Goal: Information Seeking & Learning: Learn about a topic

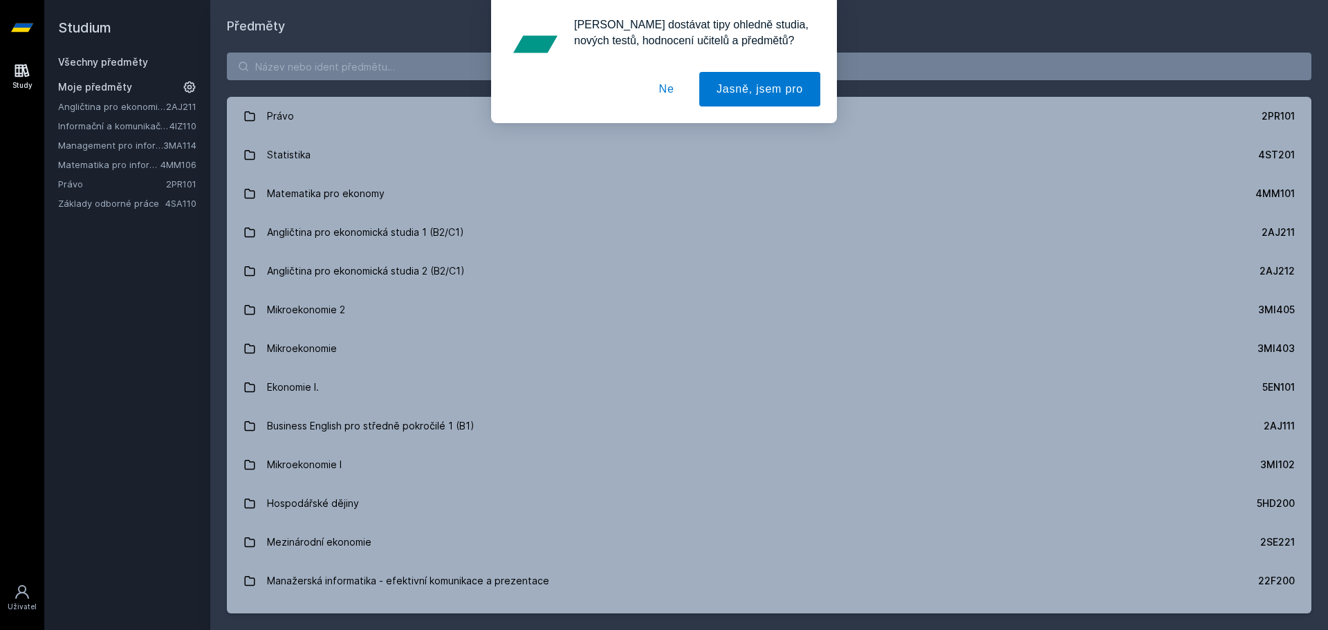
click at [671, 90] on button "Ne" at bounding box center [667, 89] width 50 height 35
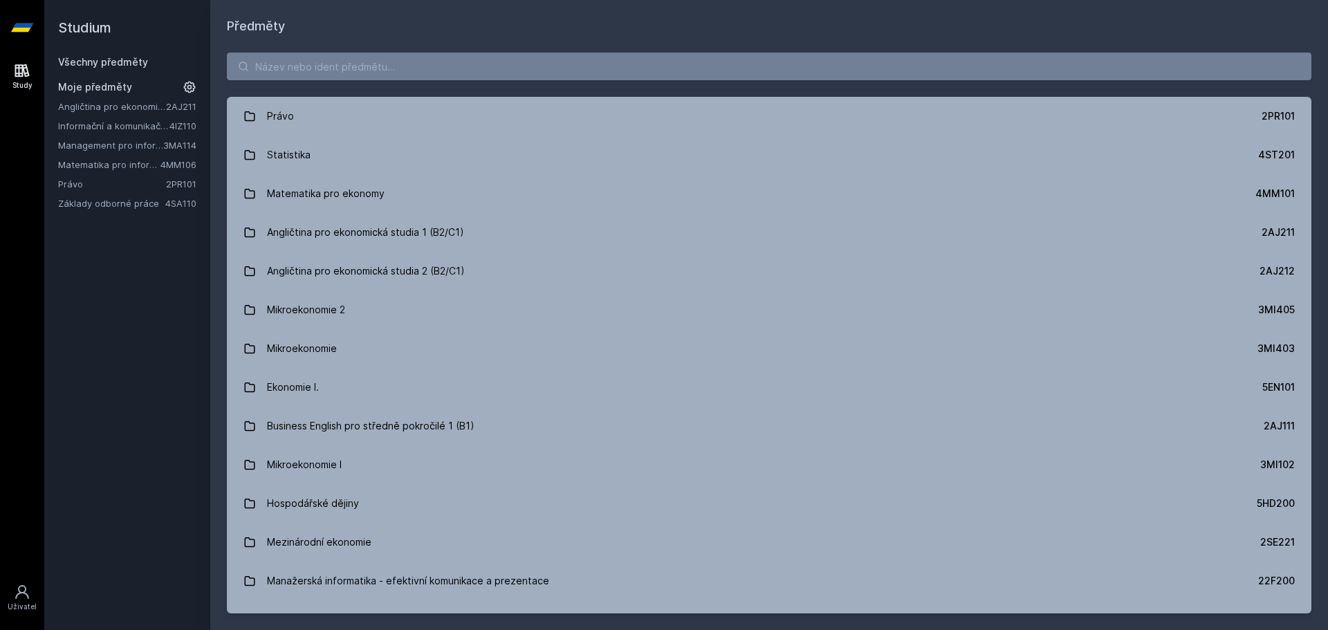
click at [106, 149] on link "Management pro informatiky a statistiky" at bounding box center [110, 145] width 105 height 14
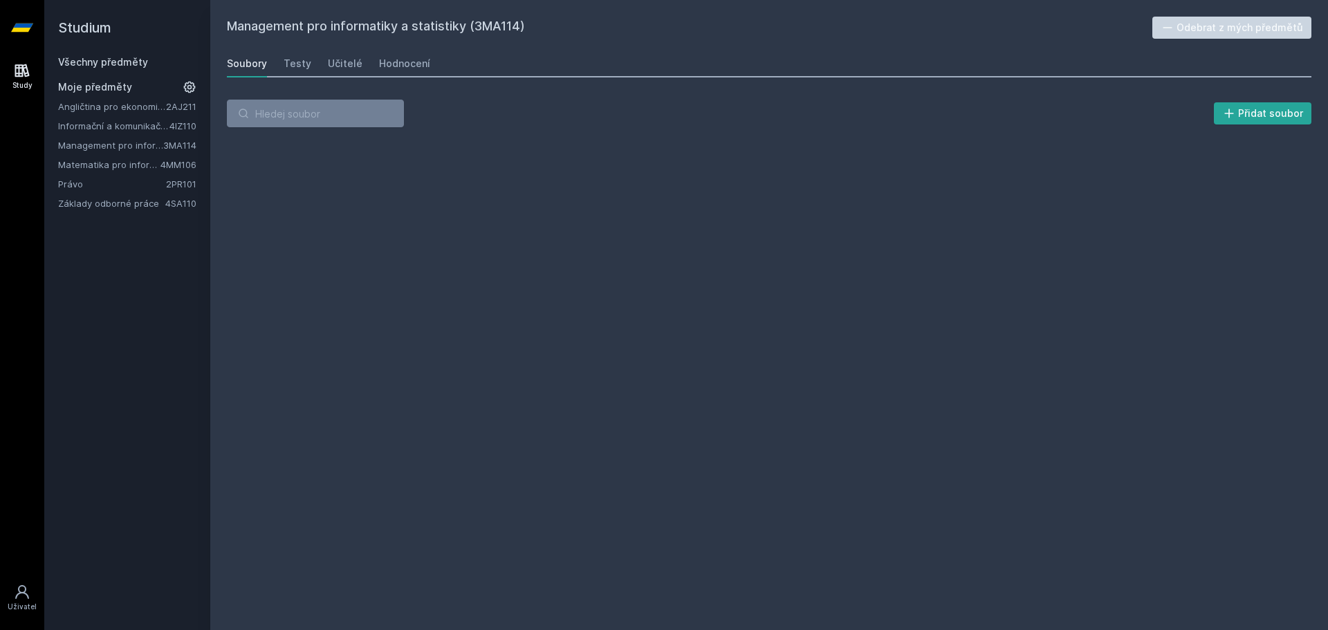
click at [105, 167] on link "Matematika pro informatiky" at bounding box center [109, 165] width 102 height 14
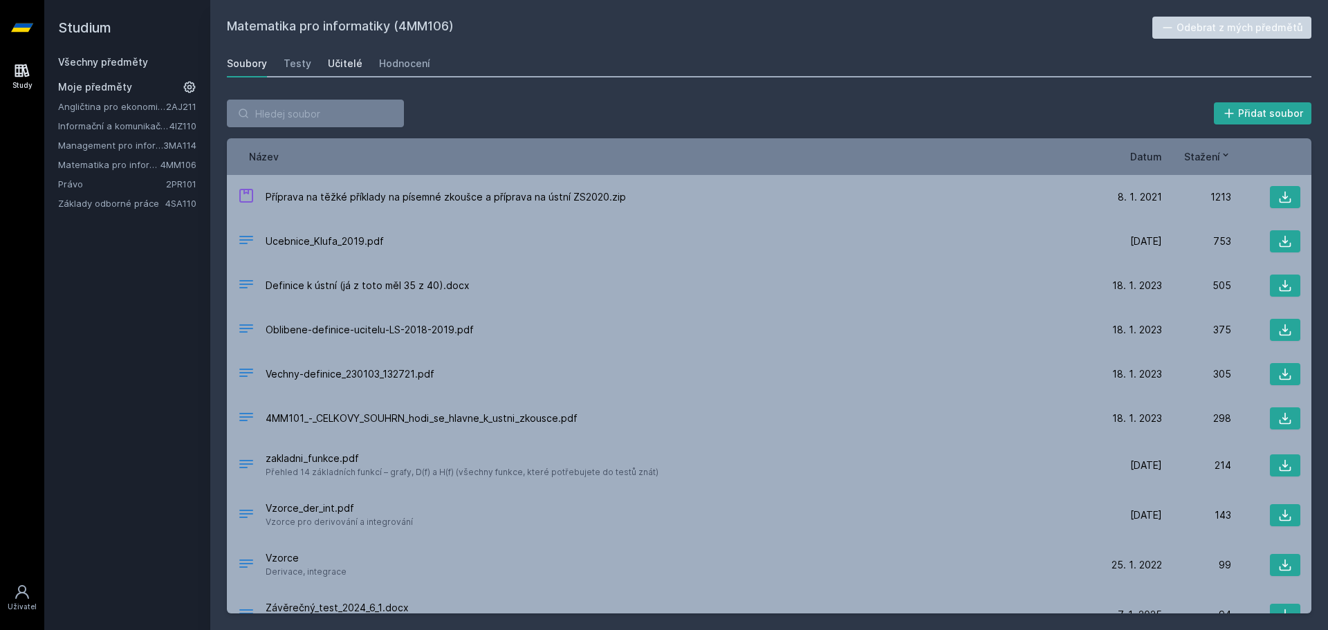
click at [333, 63] on div "Učitelé" at bounding box center [345, 64] width 35 height 14
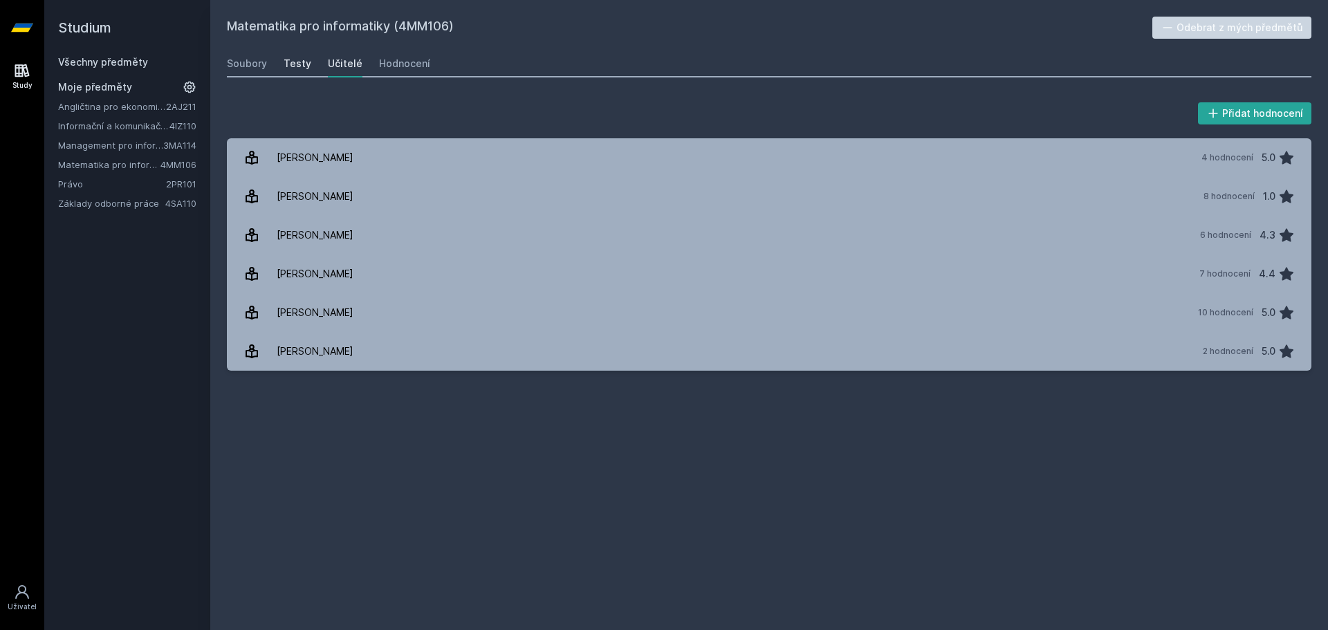
click at [292, 71] on link "Testy" at bounding box center [298, 64] width 28 height 28
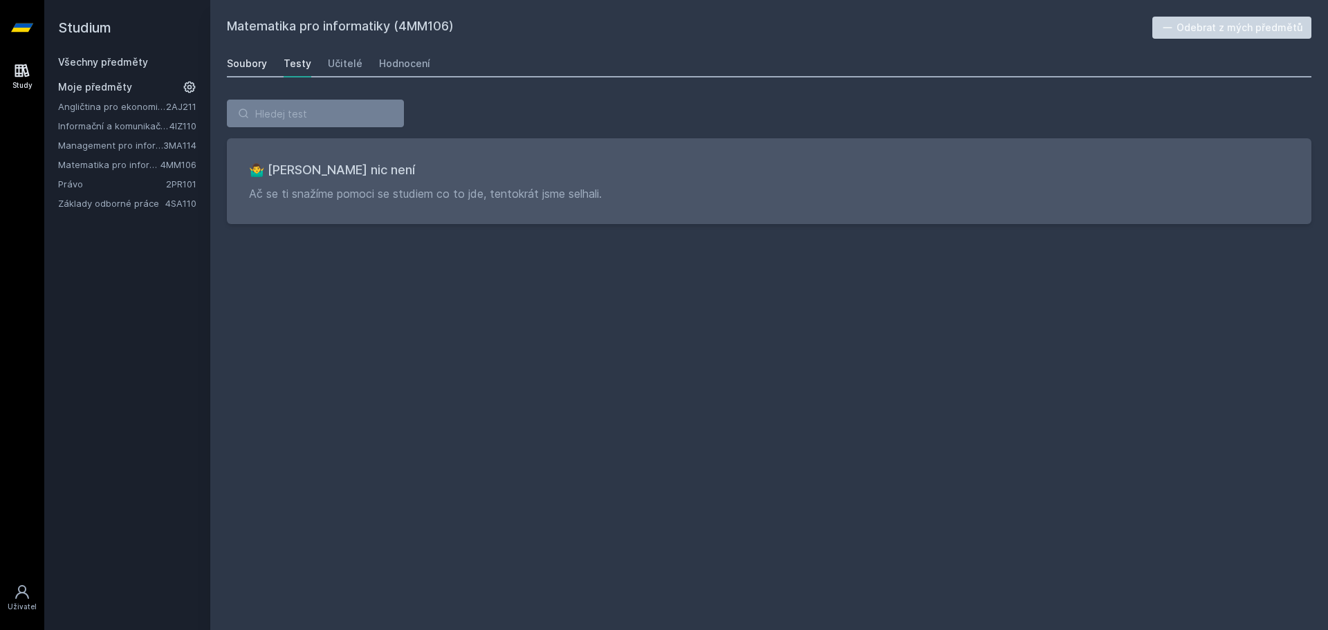
click at [258, 66] on div "Soubory" at bounding box center [247, 64] width 40 height 14
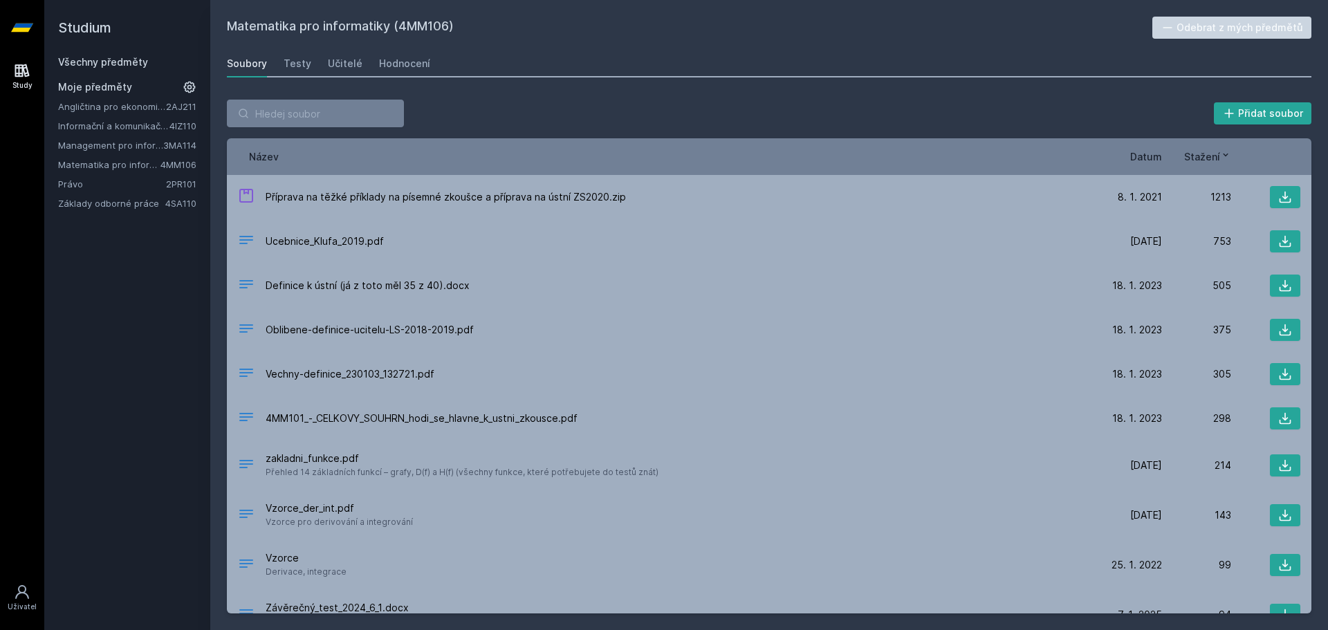
click at [1142, 158] on span "Datum" at bounding box center [1146, 156] width 32 height 15
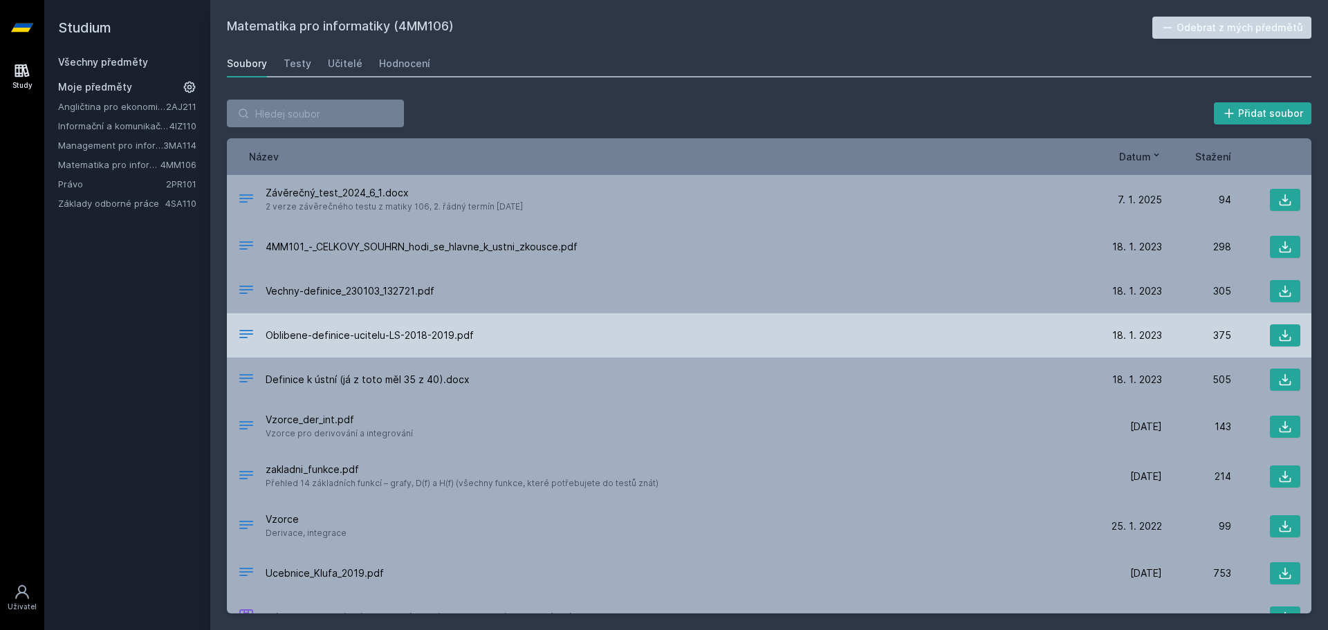
click at [532, 341] on div "Oblibene-definice-ucitelu-LS-2018-2019.pdf" at bounding box center [665, 336] width 855 height 20
click at [1270, 338] on button at bounding box center [1285, 335] width 30 height 22
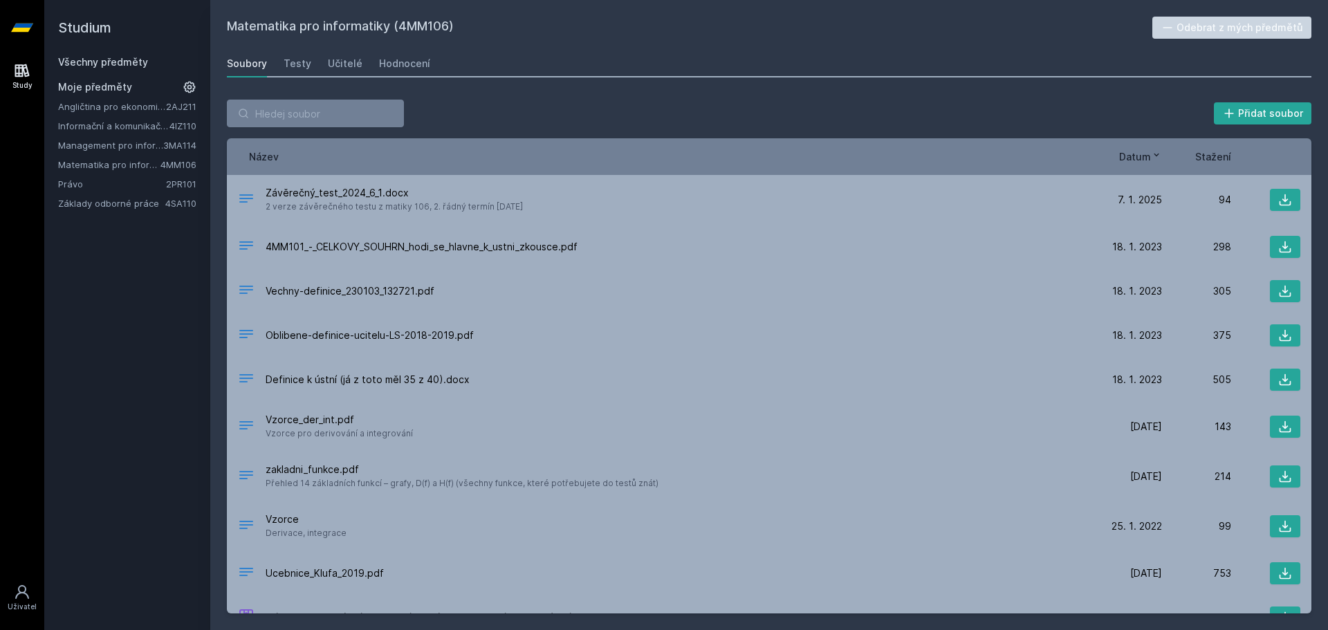
click at [80, 62] on link "Všechny předměty" at bounding box center [103, 62] width 90 height 12
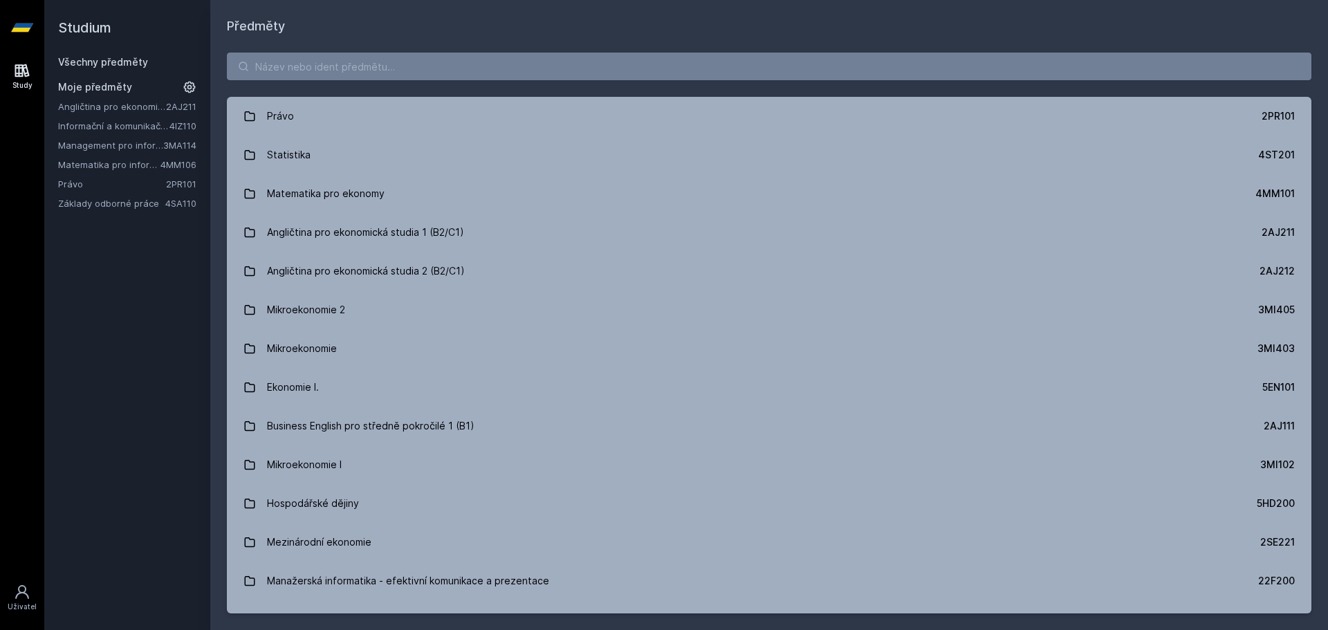
click at [86, 182] on link "Právo" at bounding box center [112, 184] width 108 height 14
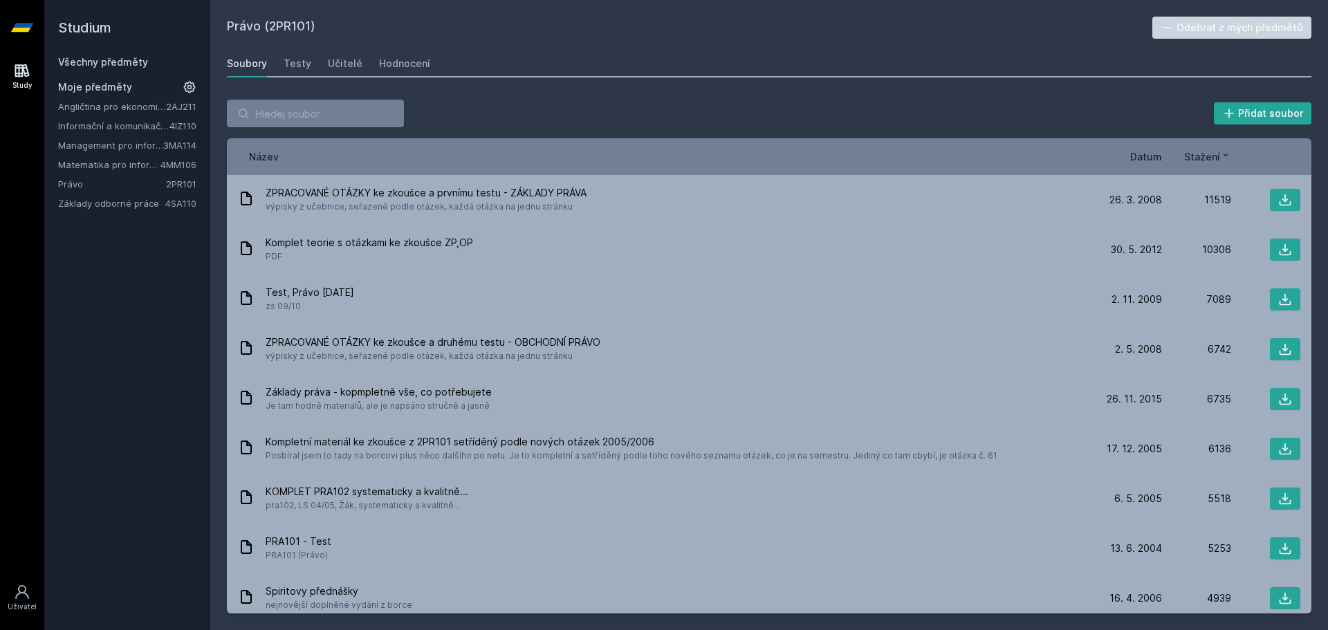
click at [1194, 156] on span "Stažení" at bounding box center [1202, 156] width 36 height 15
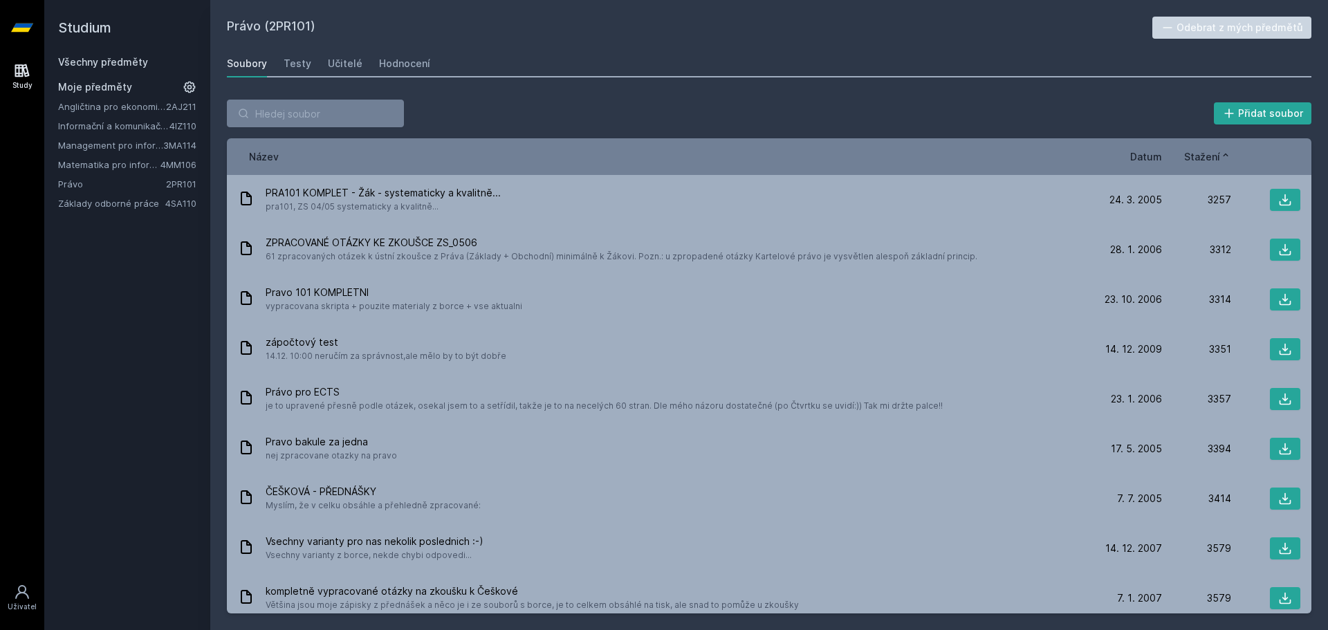
click at [1136, 156] on span "Datum" at bounding box center [1146, 156] width 32 height 15
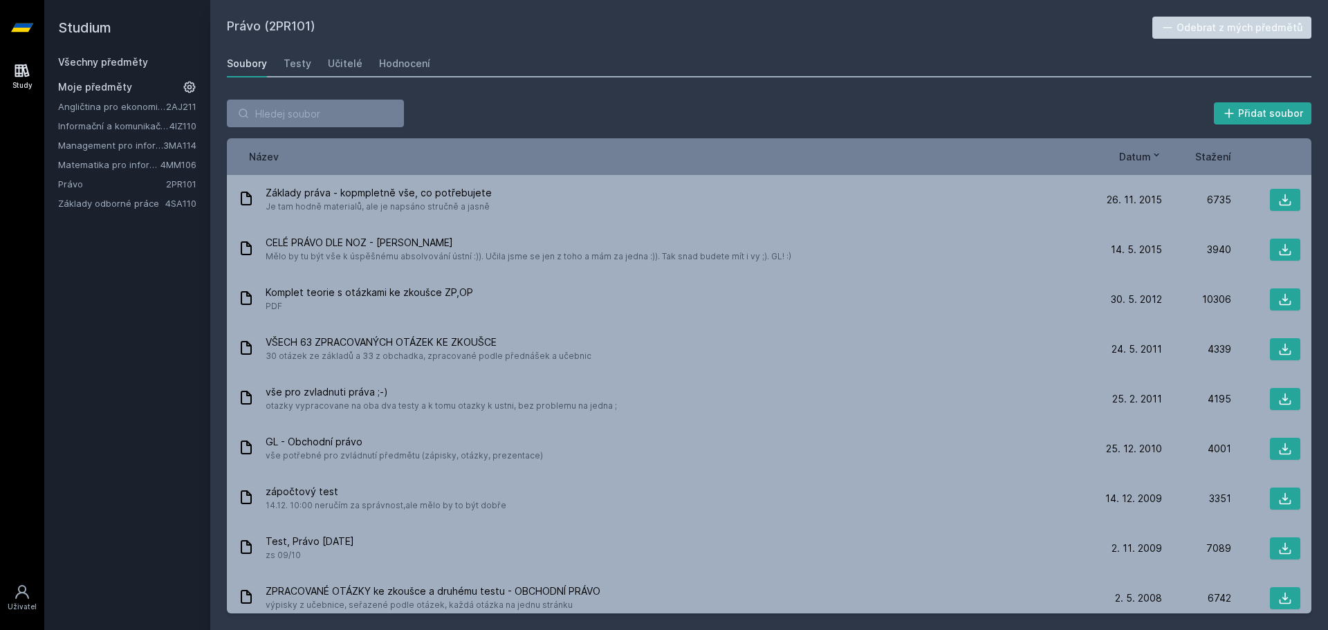
click at [109, 164] on link "Matematika pro informatiky" at bounding box center [109, 165] width 102 height 14
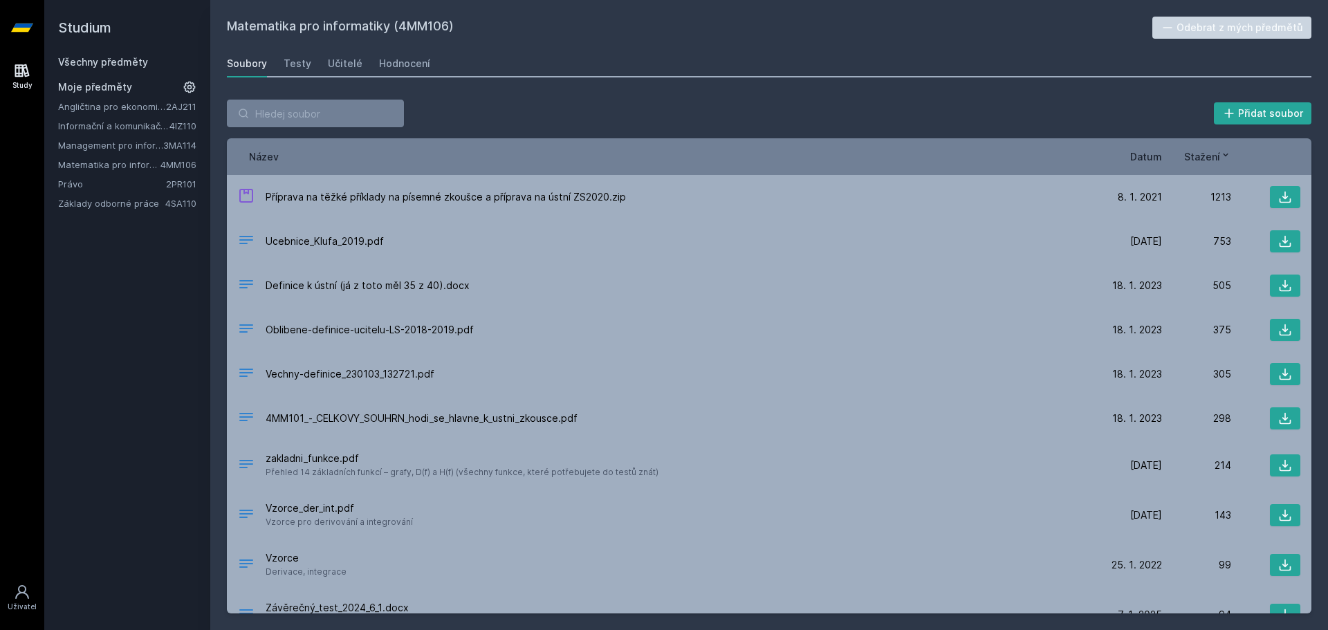
click at [1141, 163] on span "Datum" at bounding box center [1146, 156] width 32 height 15
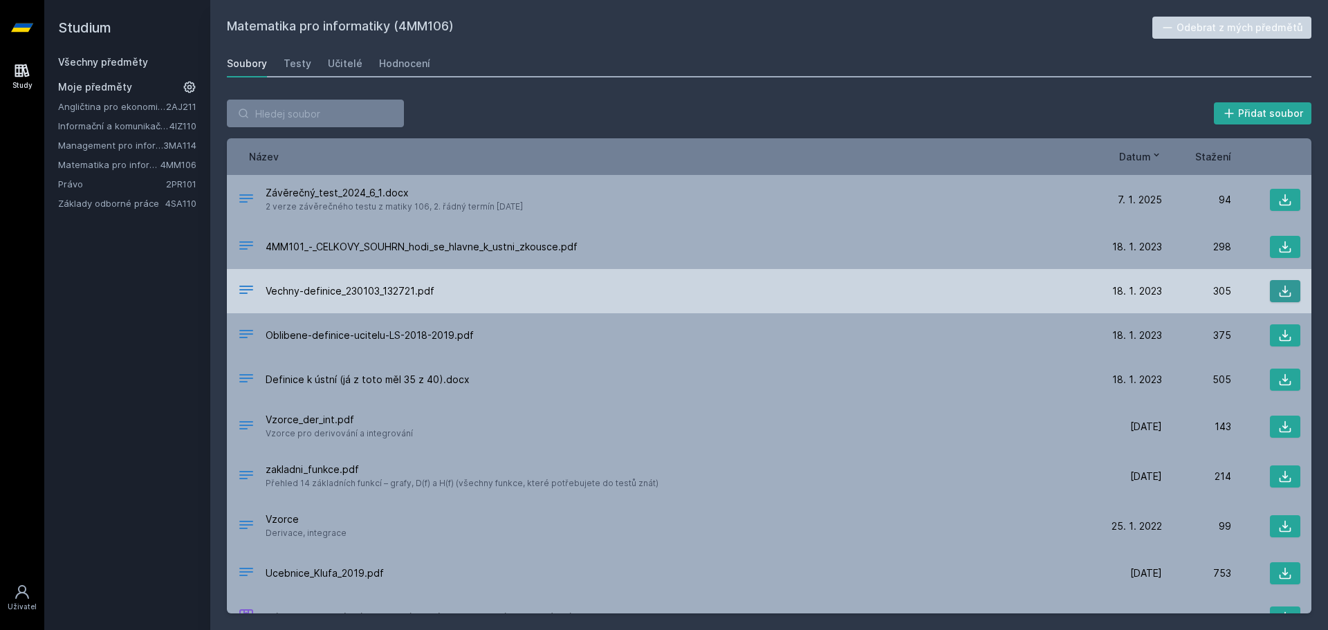
click at [1280, 288] on icon at bounding box center [1285, 291] width 14 height 14
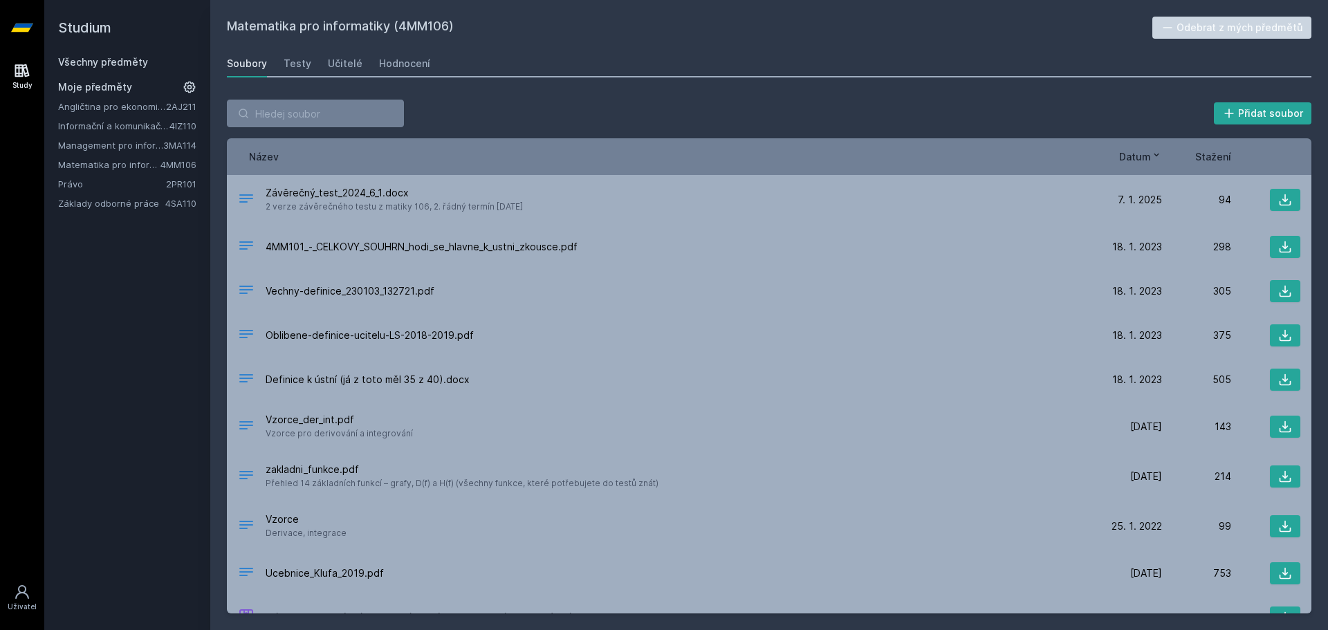
click at [98, 65] on link "Všechny předměty" at bounding box center [103, 62] width 90 height 12
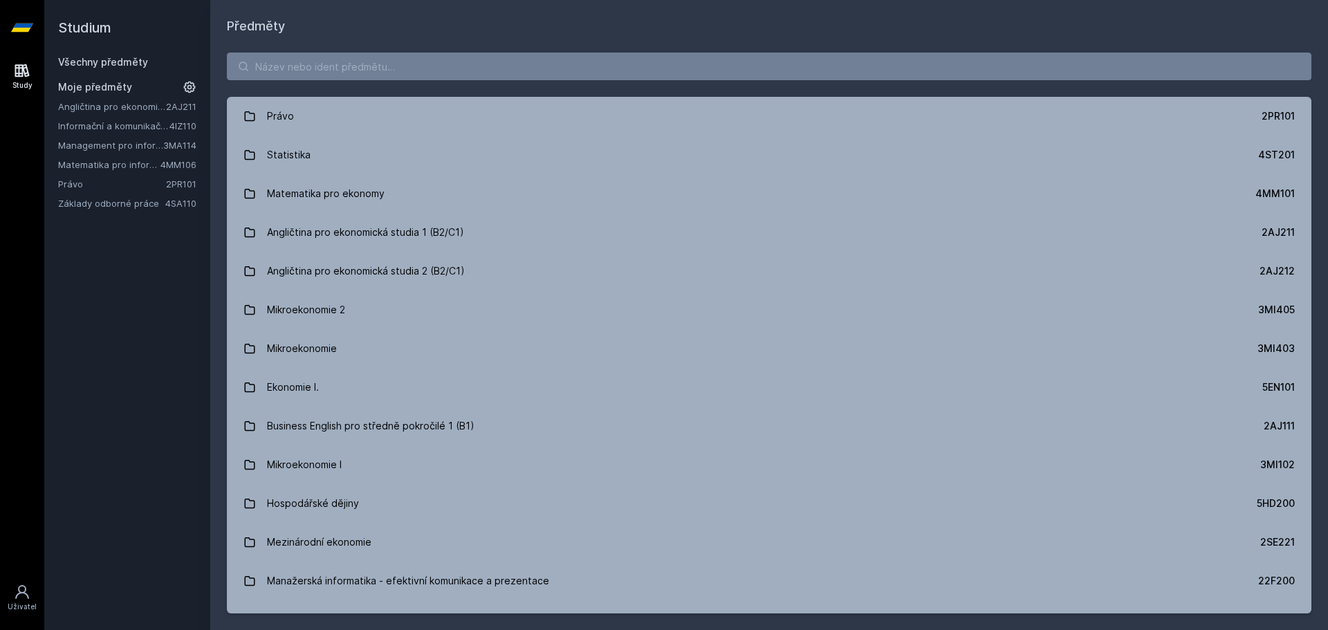
click at [28, 24] on icon at bounding box center [22, 28] width 22 height 8
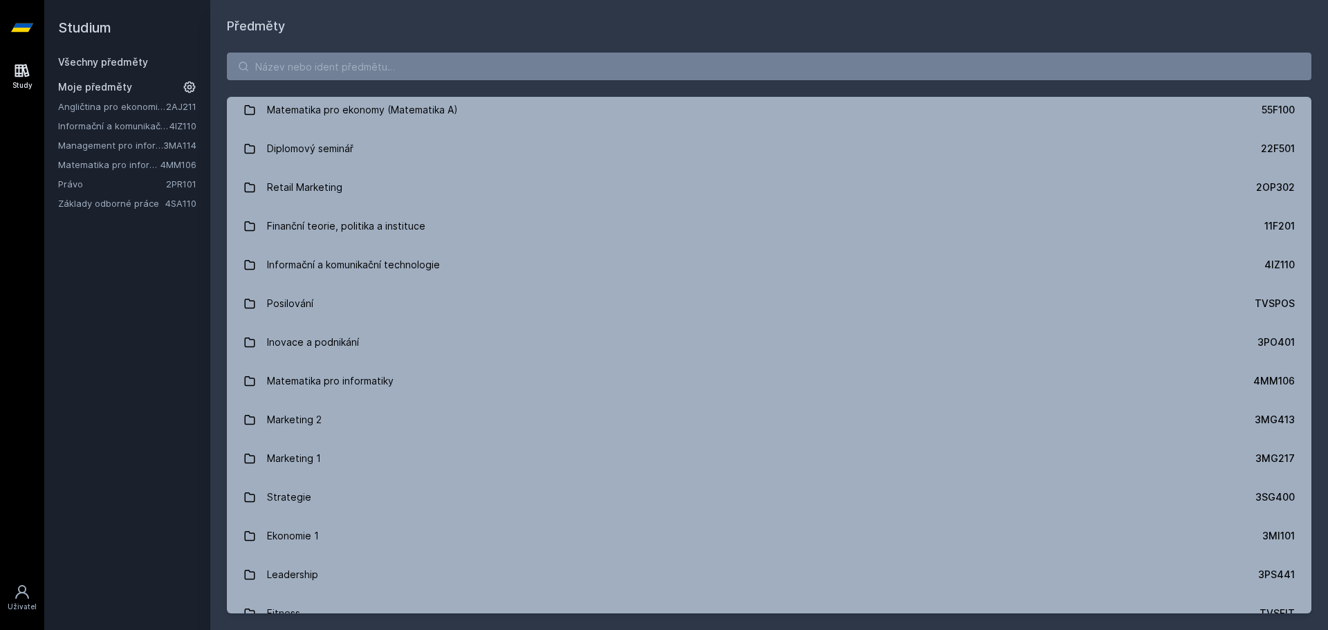
scroll to position [853, 0]
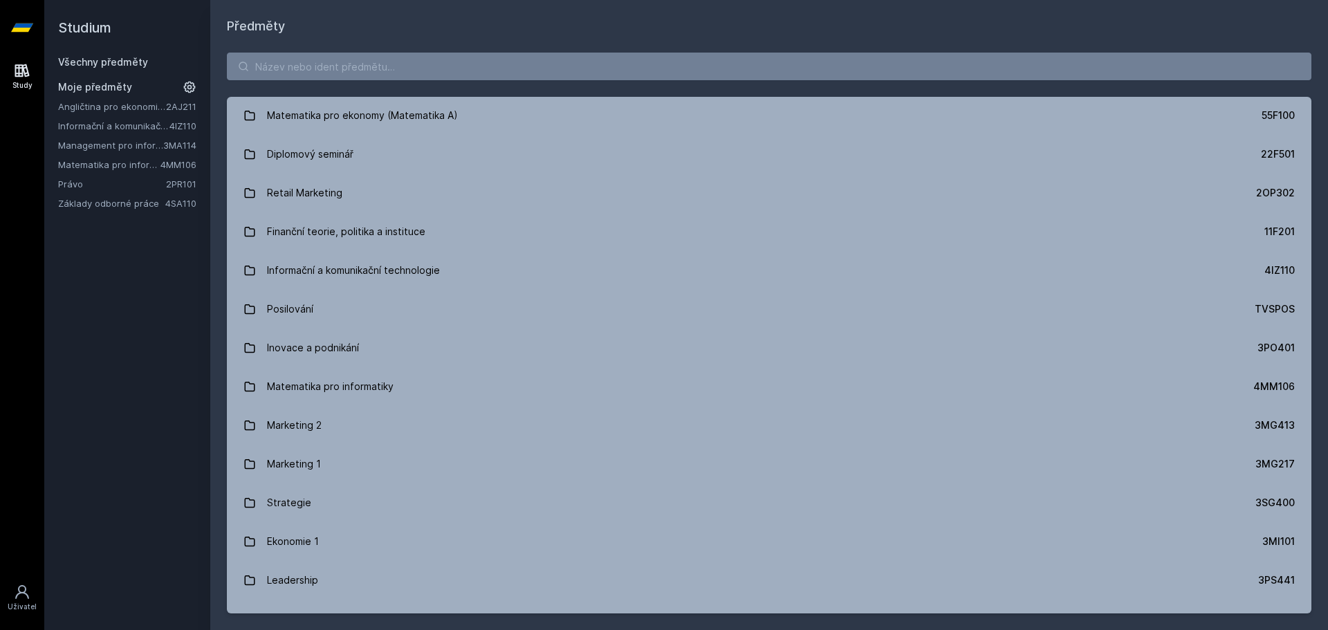
click at [93, 66] on link "Všechny předměty" at bounding box center [103, 62] width 90 height 12
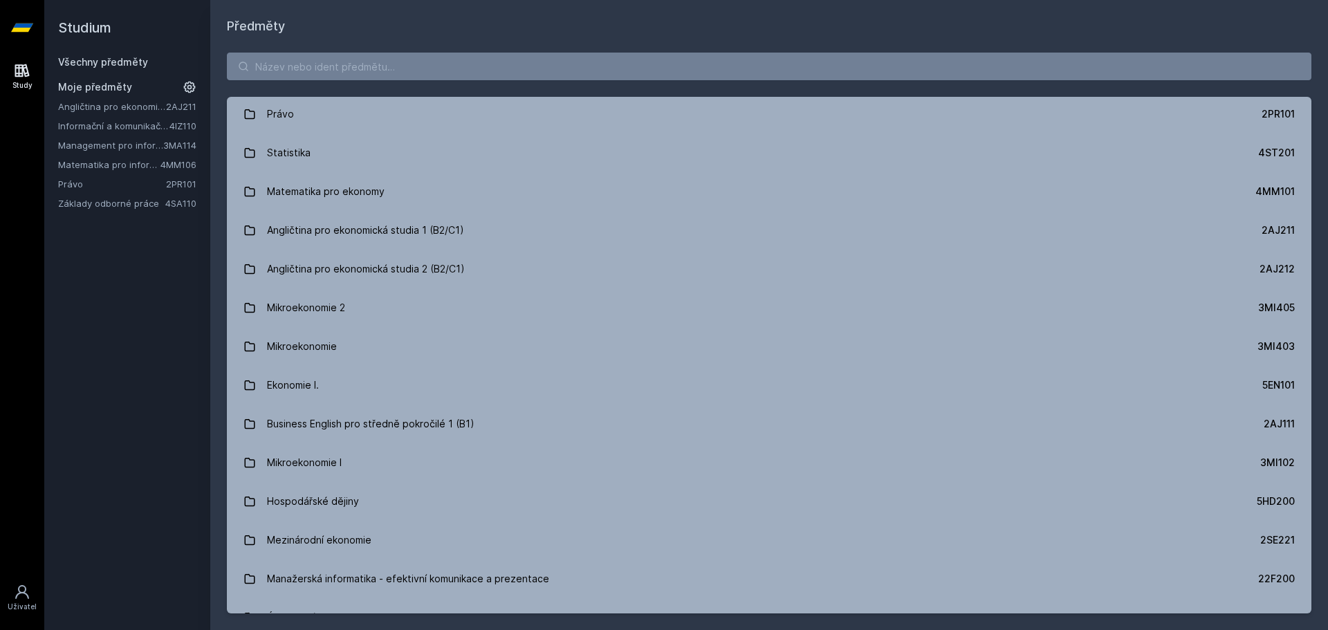
scroll to position [0, 0]
click at [91, 207] on link "Základy odborné práce" at bounding box center [111, 203] width 107 height 14
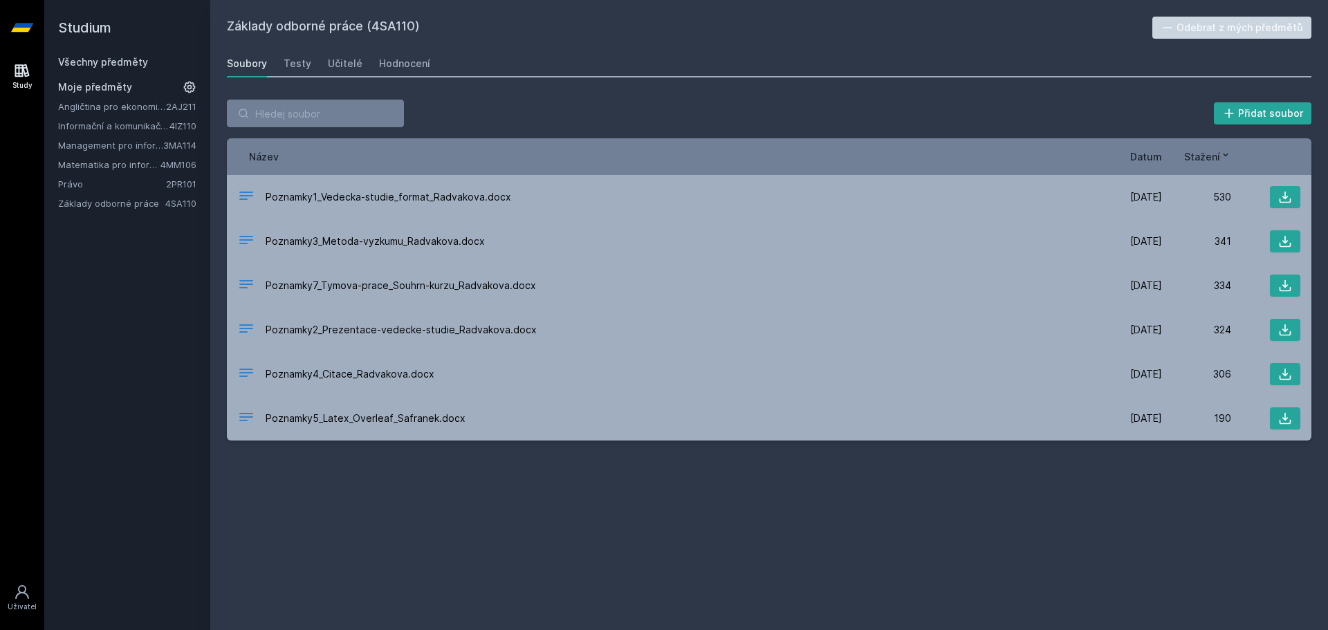
click at [111, 178] on link "Právo" at bounding box center [112, 184] width 108 height 14
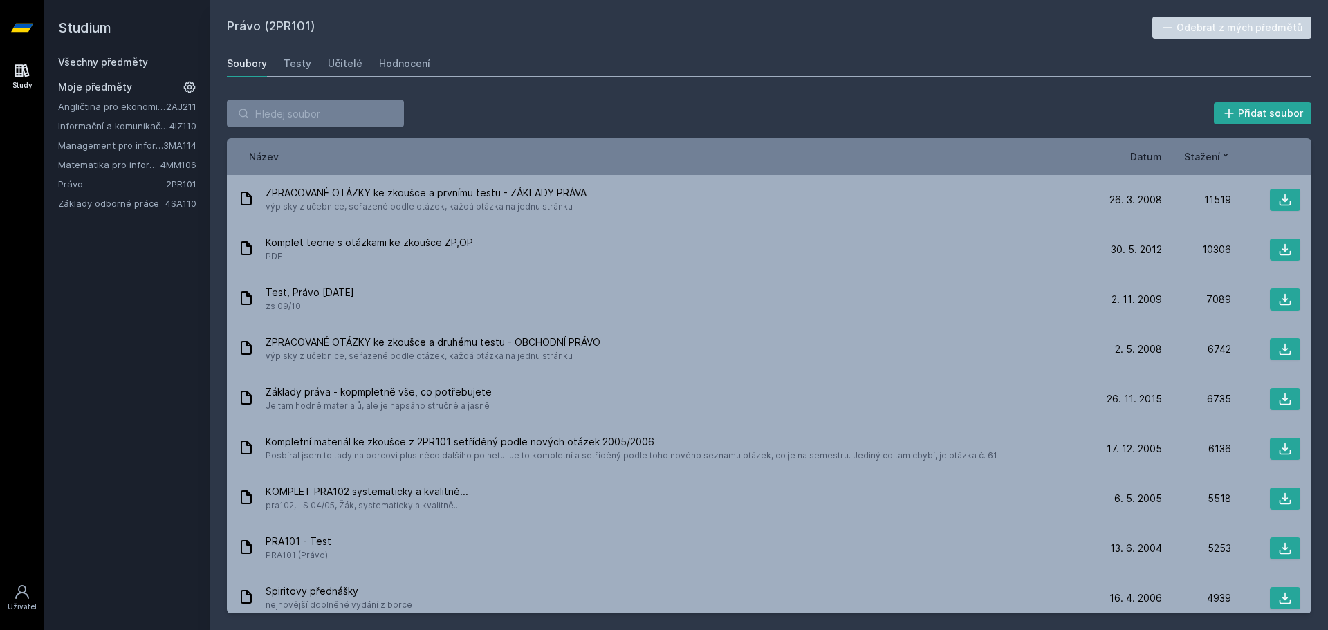
click at [1127, 156] on div "Datum" at bounding box center [1127, 156] width 69 height 15
click at [1142, 156] on span "Datum" at bounding box center [1146, 156] width 32 height 15
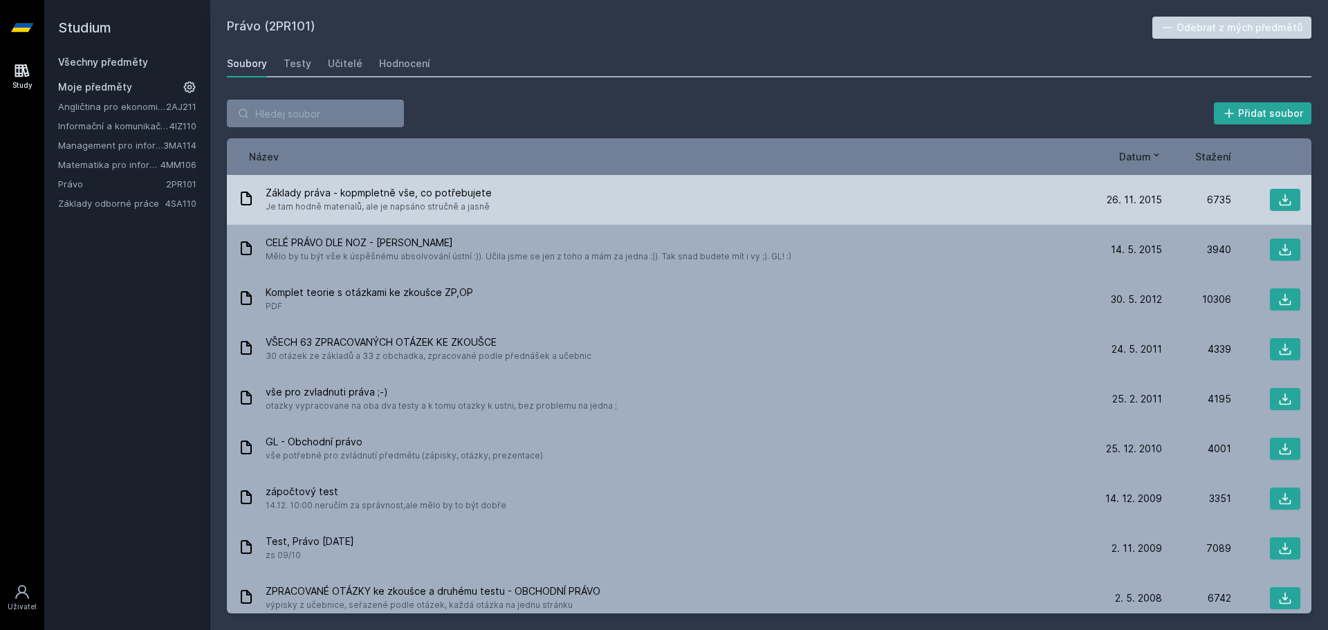
click at [1261, 197] on div at bounding box center [1265, 200] width 69 height 22
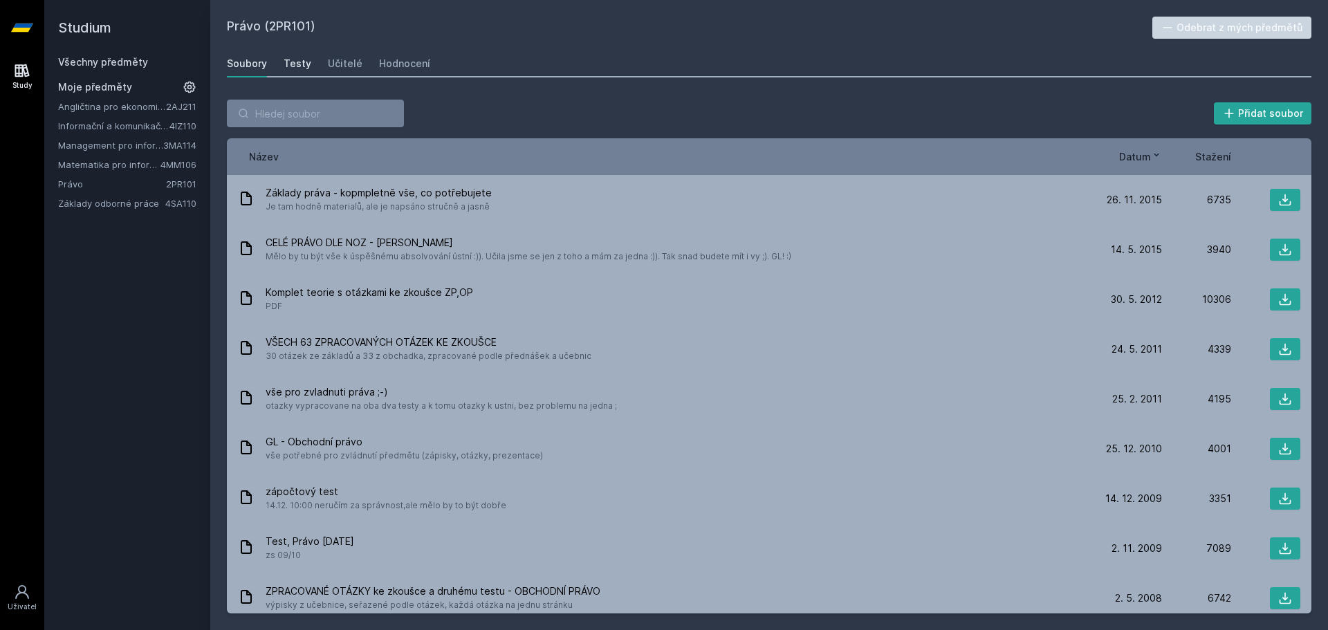
click at [301, 73] on link "Testy" at bounding box center [298, 64] width 28 height 28
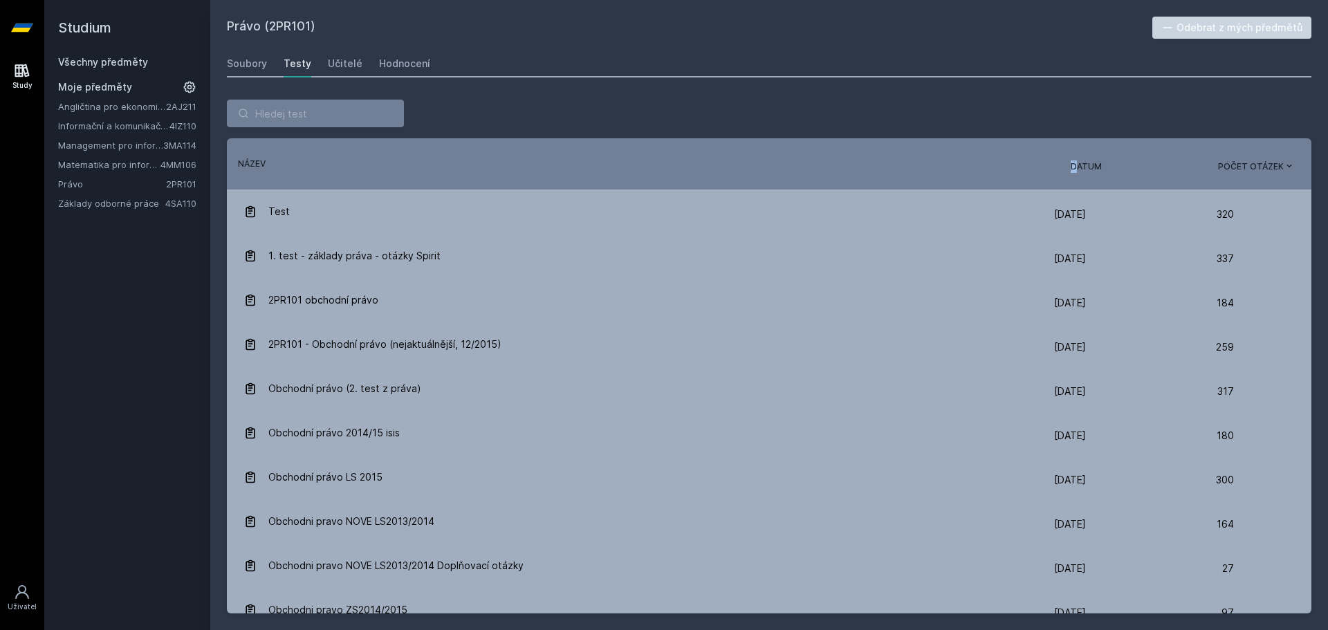
drag, startPoint x: 1069, startPoint y: 160, endPoint x: 1079, endPoint y: 164, distance: 10.3
click at [1075, 163] on div "Název Datum Počet otázek" at bounding box center [769, 164] width 1084 height 18
click at [1079, 164] on span "Datum" at bounding box center [1086, 166] width 31 height 12
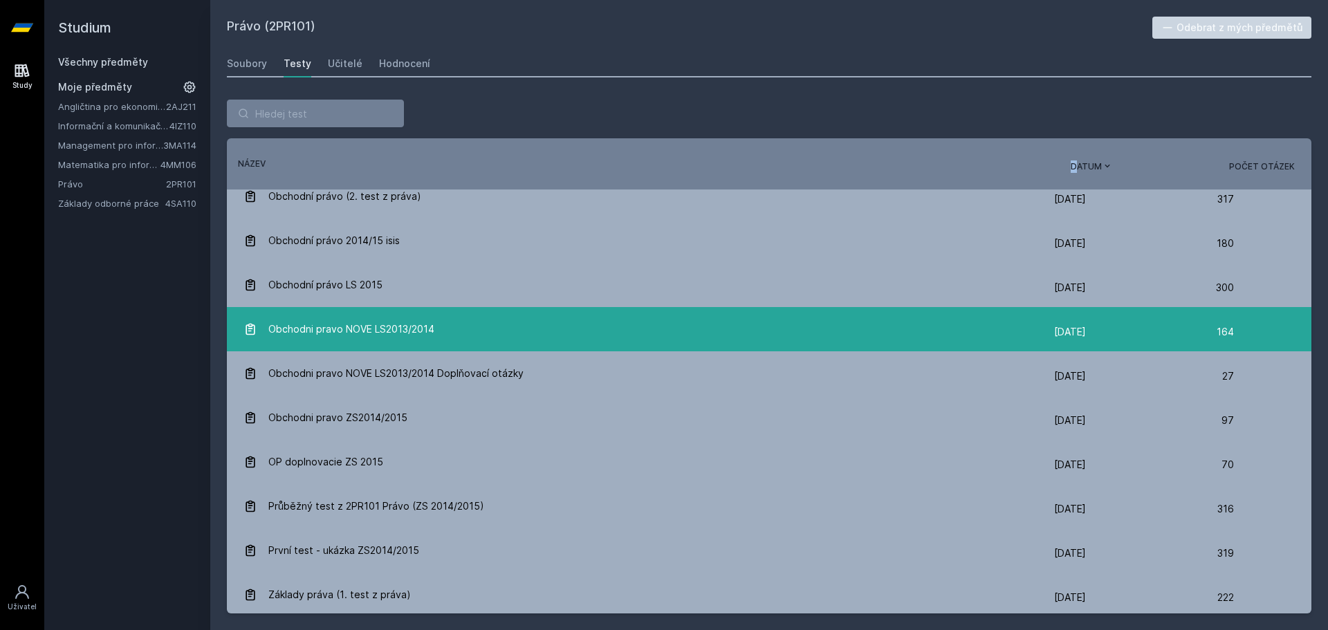
scroll to position [284, 0]
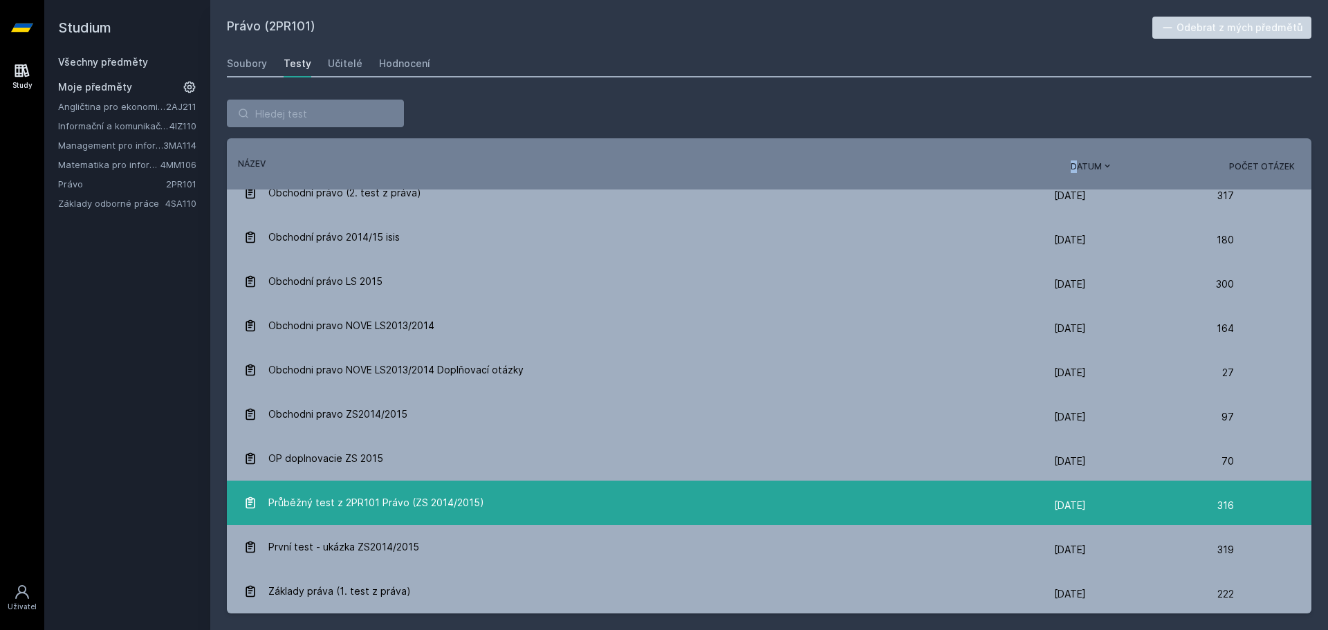
click at [721, 510] on div "Průběžný test z 2PR101 Právo (ZS 2014/2015)" at bounding box center [648, 503] width 810 height 28
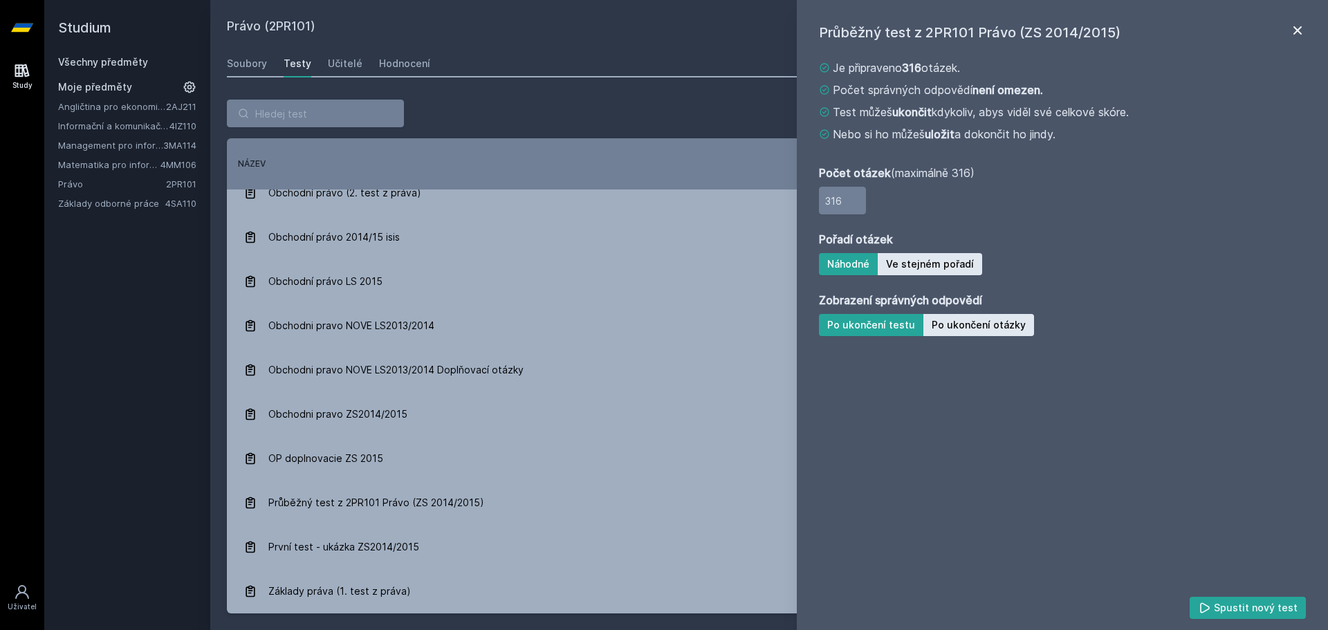
click at [1298, 38] on icon at bounding box center [1297, 30] width 17 height 17
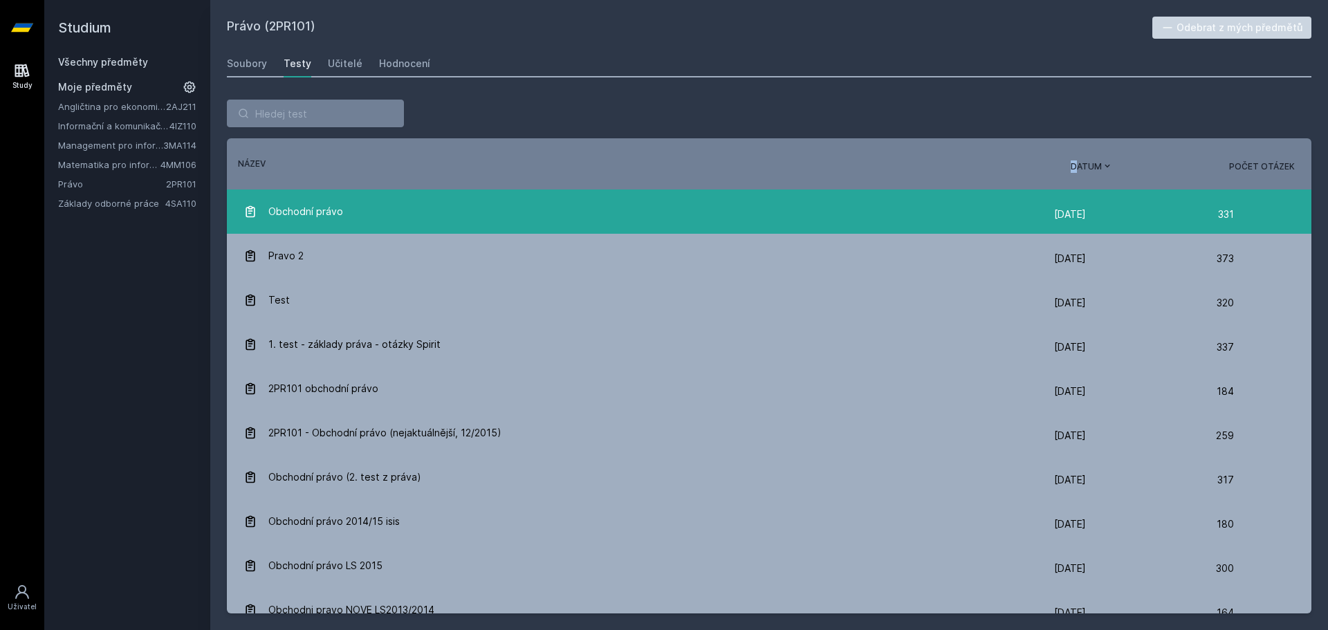
click at [680, 226] on link "Obchodní právo [DATE] [DATE] 331" at bounding box center [769, 211] width 1084 height 44
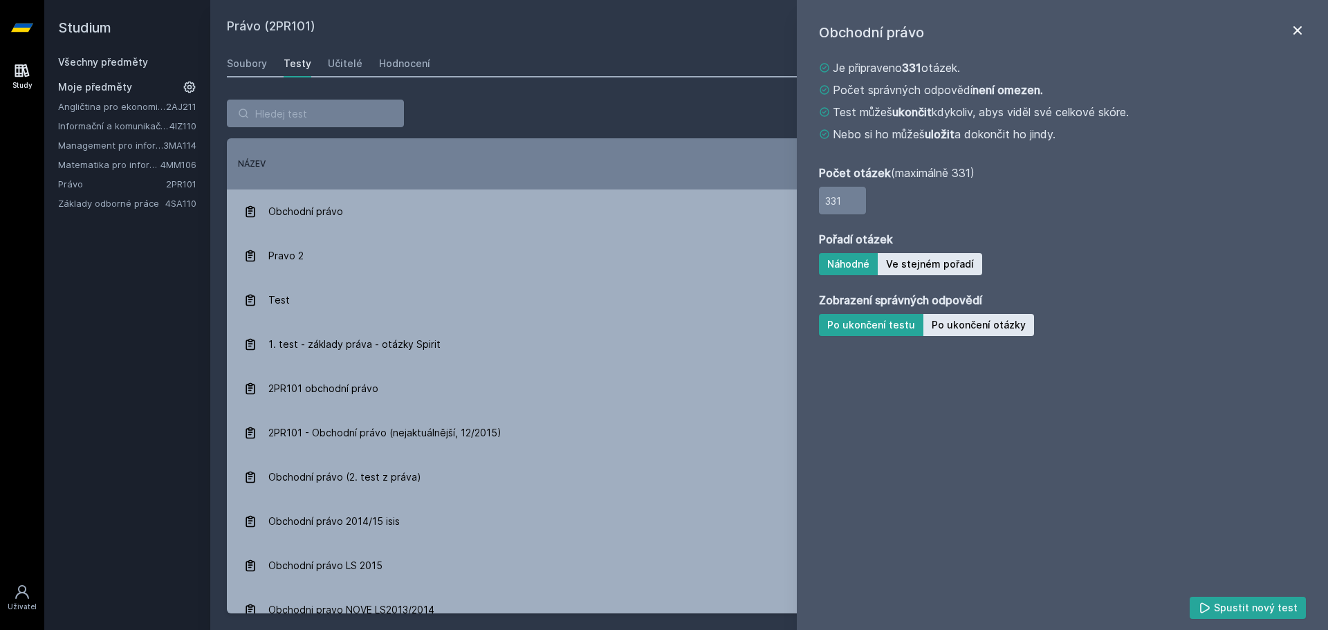
click at [1294, 30] on icon at bounding box center [1297, 30] width 17 height 17
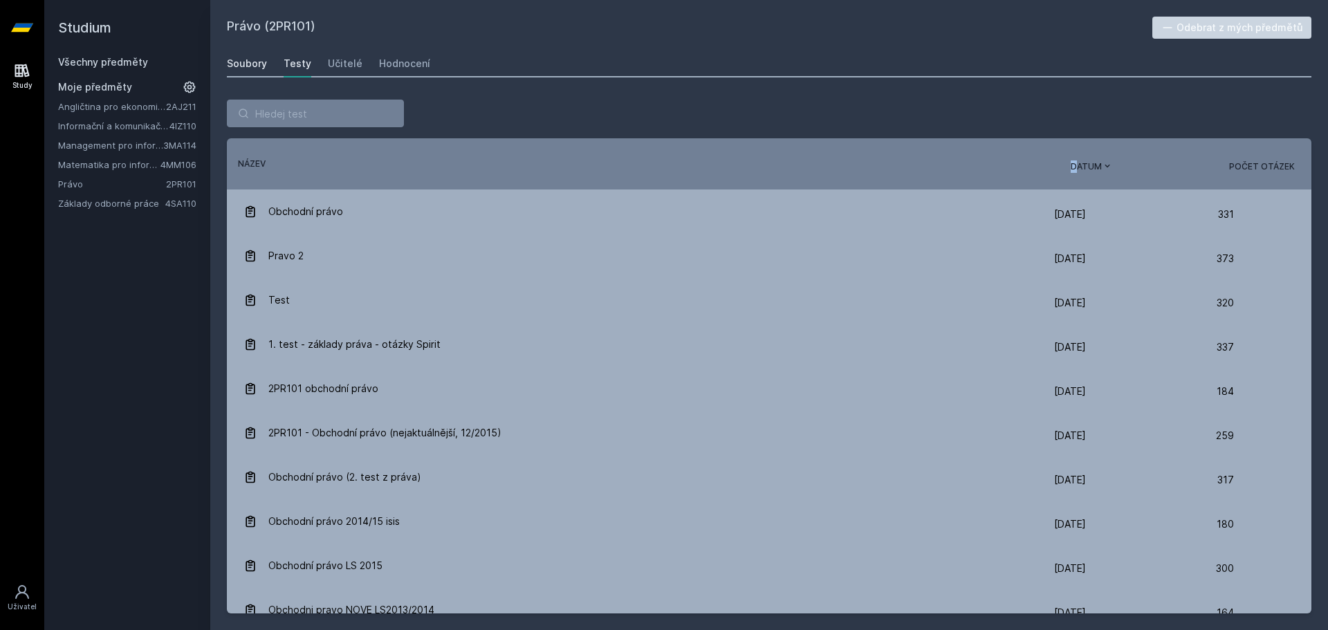
click at [256, 61] on div "Soubory" at bounding box center [247, 64] width 40 height 14
